Goal: Find contact information

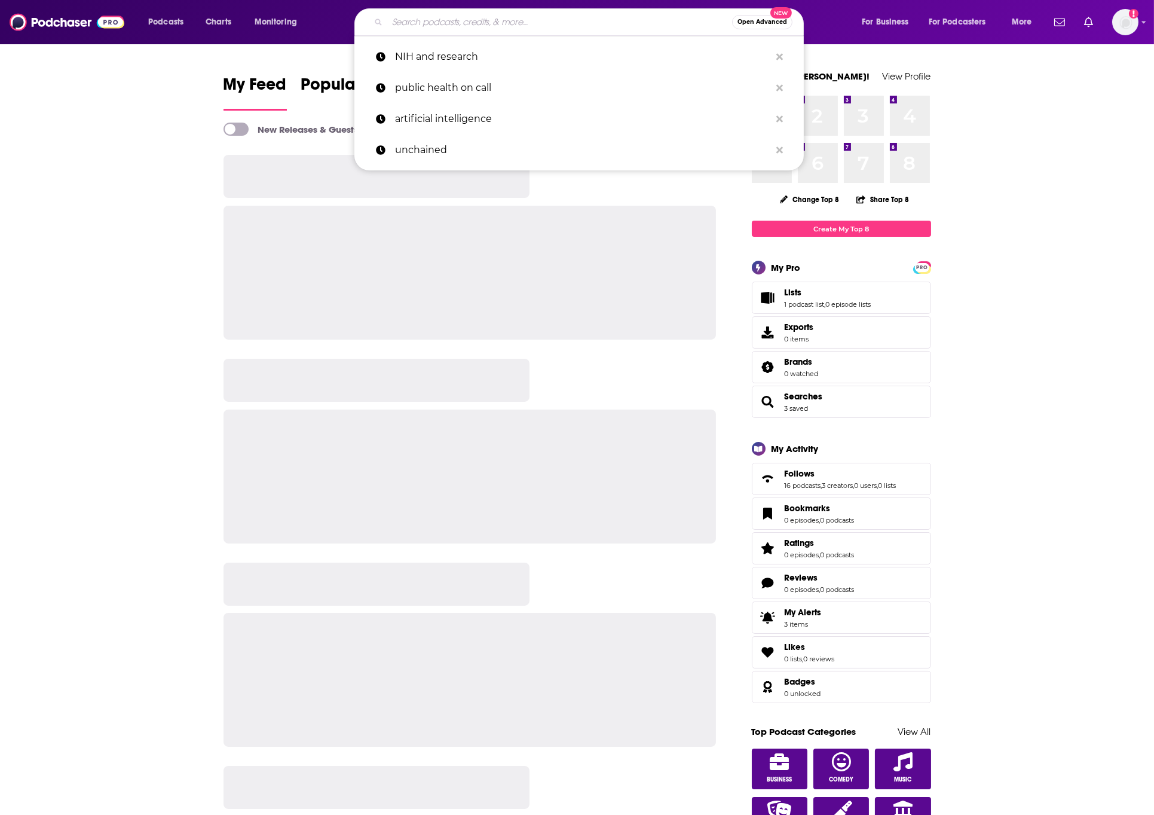
click at [420, 25] on input "Search podcasts, credits, & more..." at bounding box center [559, 22] width 345 height 19
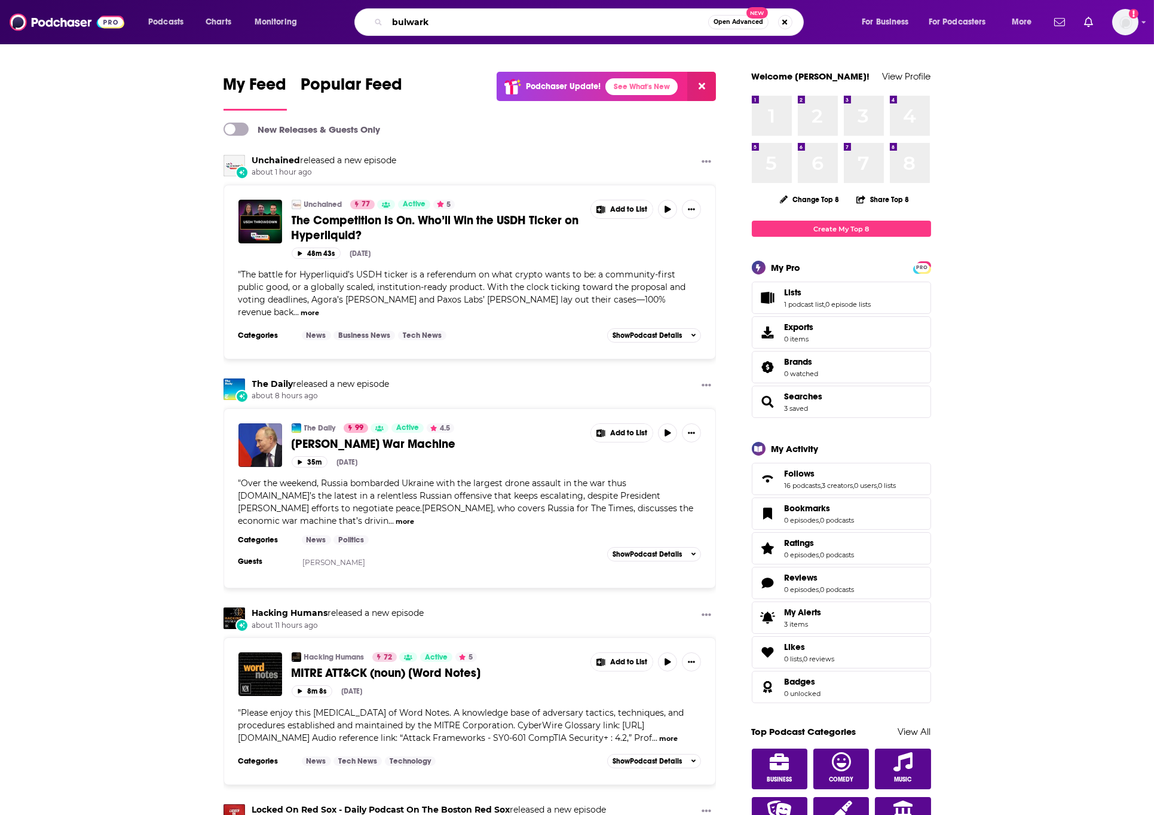
type input "bulwark"
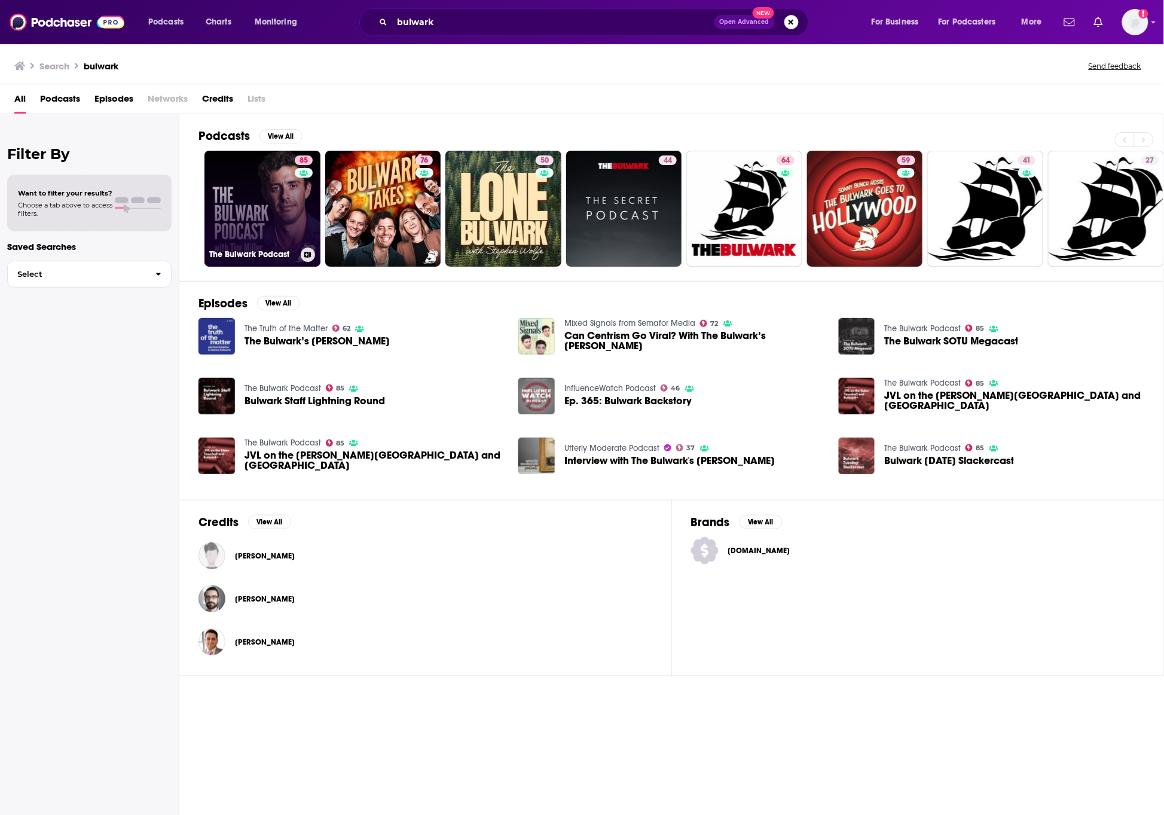
click at [272, 215] on link "85 The Bulwark Podcast" at bounding box center [262, 209] width 116 height 116
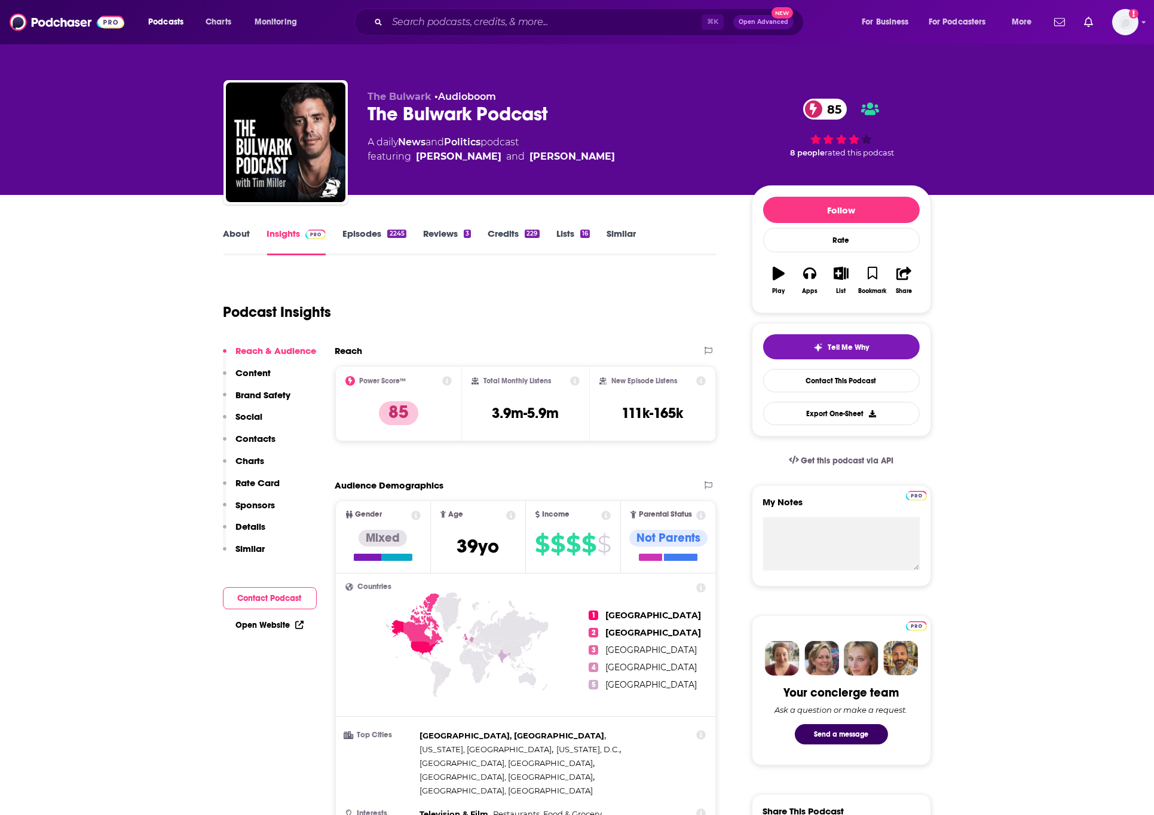
click at [256, 429] on button "Social" at bounding box center [243, 422] width 40 height 22
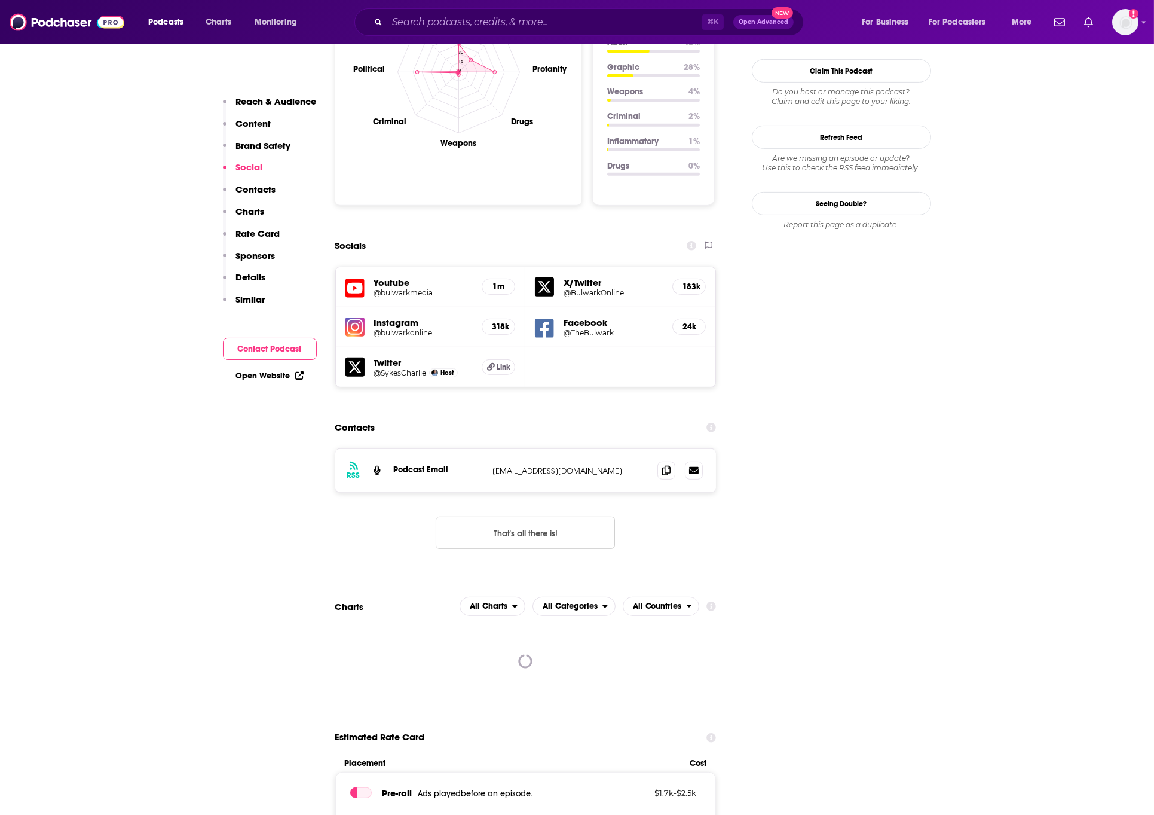
scroll to position [1211, 0]
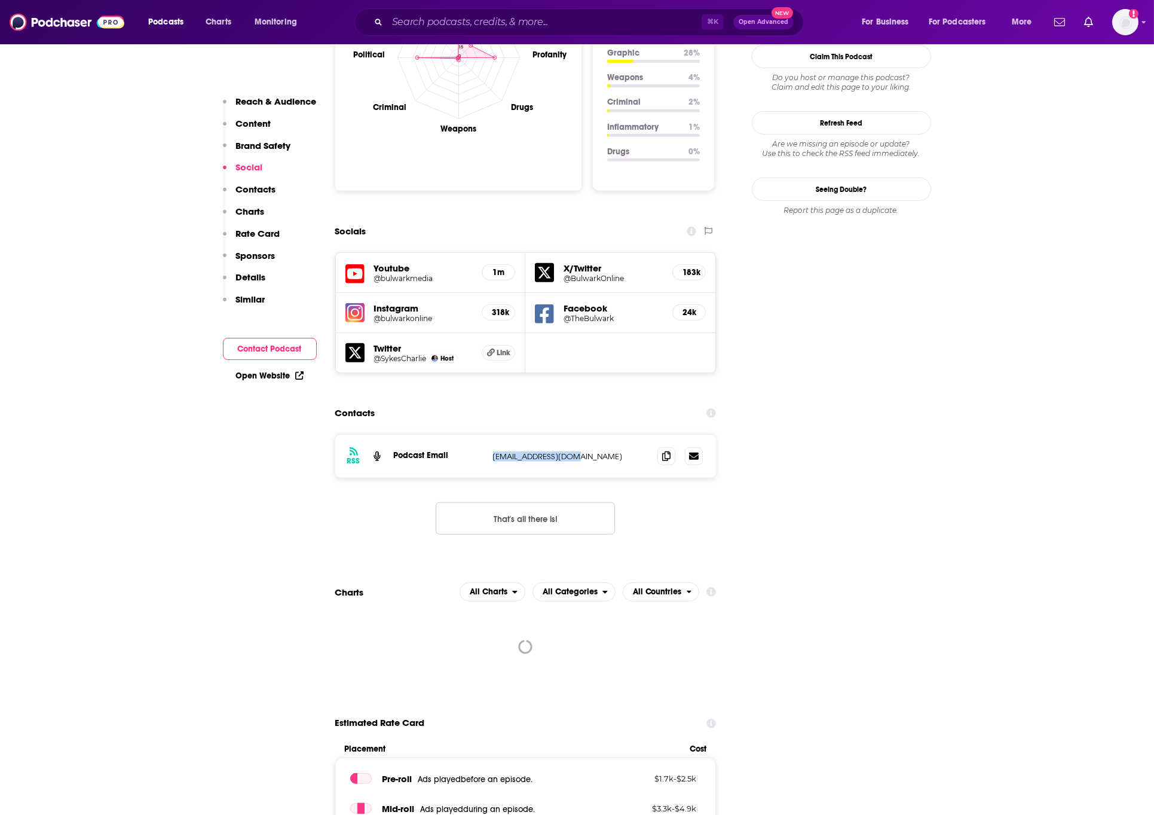
drag, startPoint x: 574, startPoint y: 404, endPoint x: 488, endPoint y: 407, distance: 85.5
click at [488, 435] on div "RSS Podcast Email [EMAIL_ADDRESS][DOMAIN_NAME] [EMAIL_ADDRESS][DOMAIN_NAME]" at bounding box center [525, 456] width 381 height 43
copy p "[EMAIL_ADDRESS][DOMAIN_NAME]"
